Goal: Navigation & Orientation: Find specific page/section

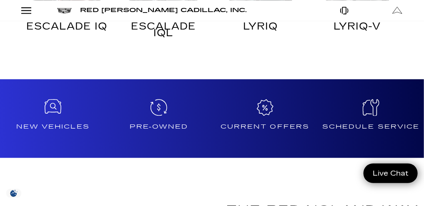
scroll to position [514, 0]
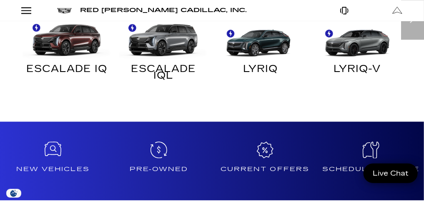
click at [276, 59] on img at bounding box center [258, 37] width 89 height 44
